Goal: Task Accomplishment & Management: Manage account settings

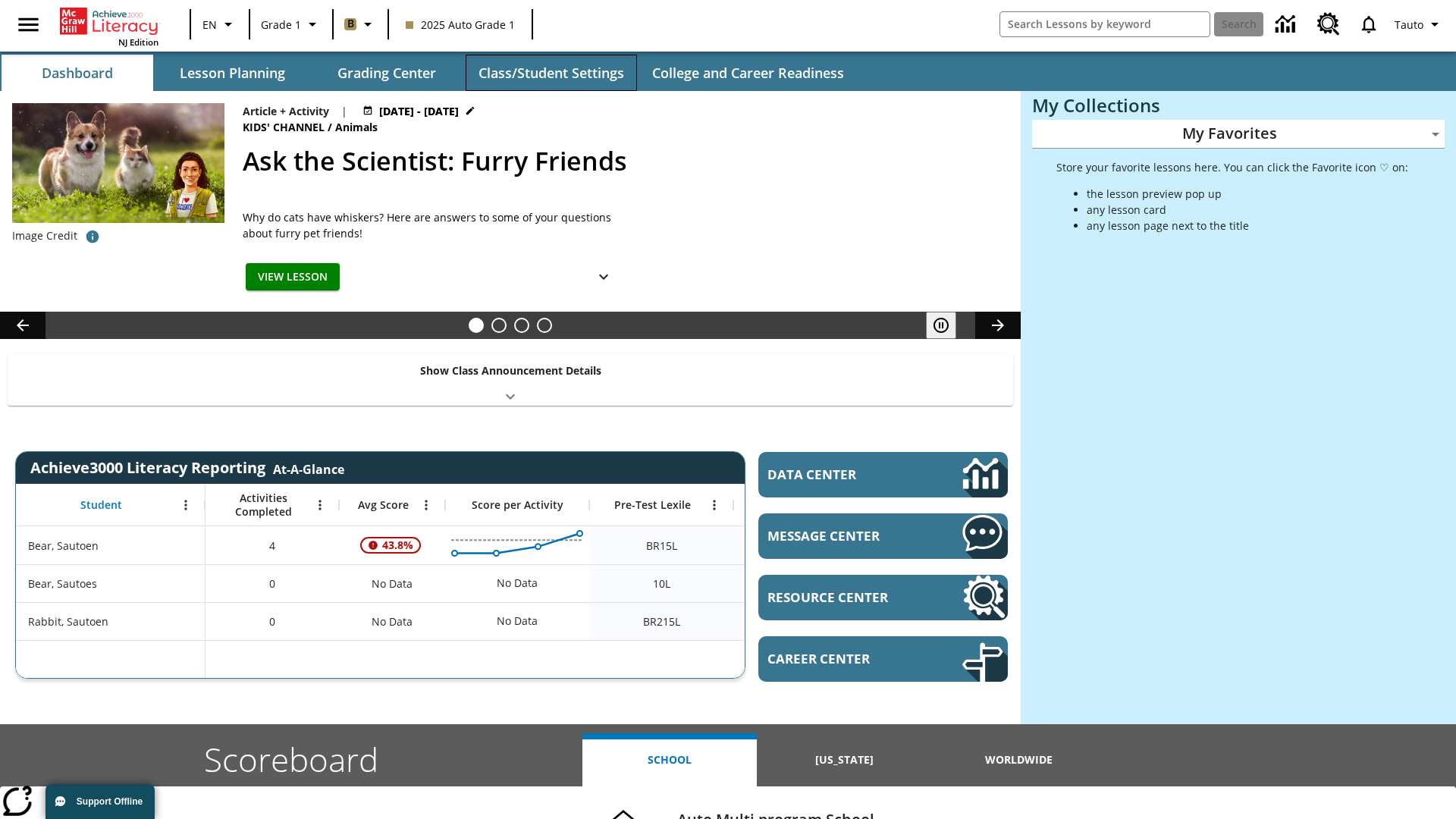
click at [550, 73] on button "Class/Student Settings" at bounding box center [551, 72] width 172 height 37
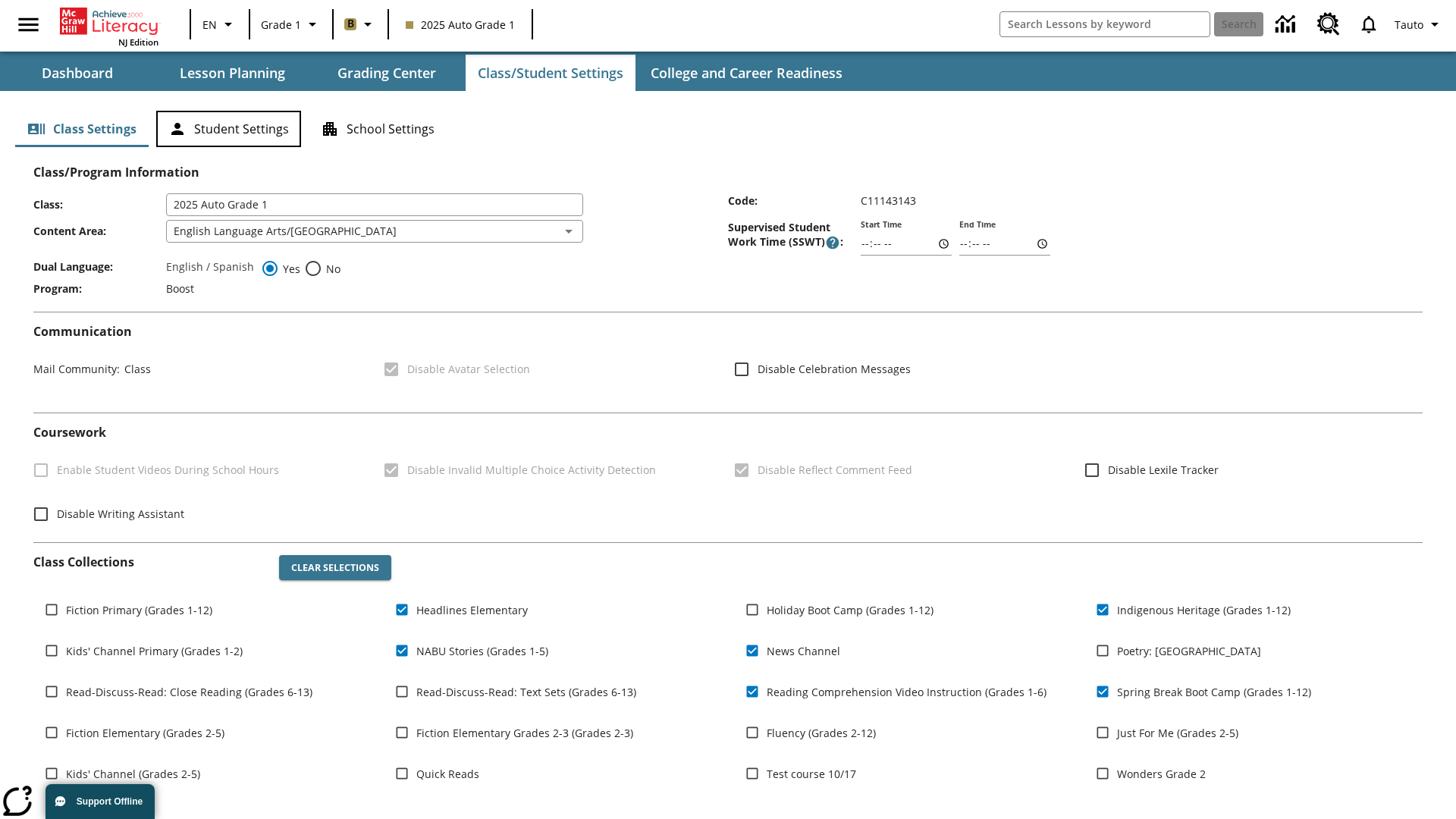
click at [228, 129] on button "Student Settings" at bounding box center [228, 129] width 145 height 37
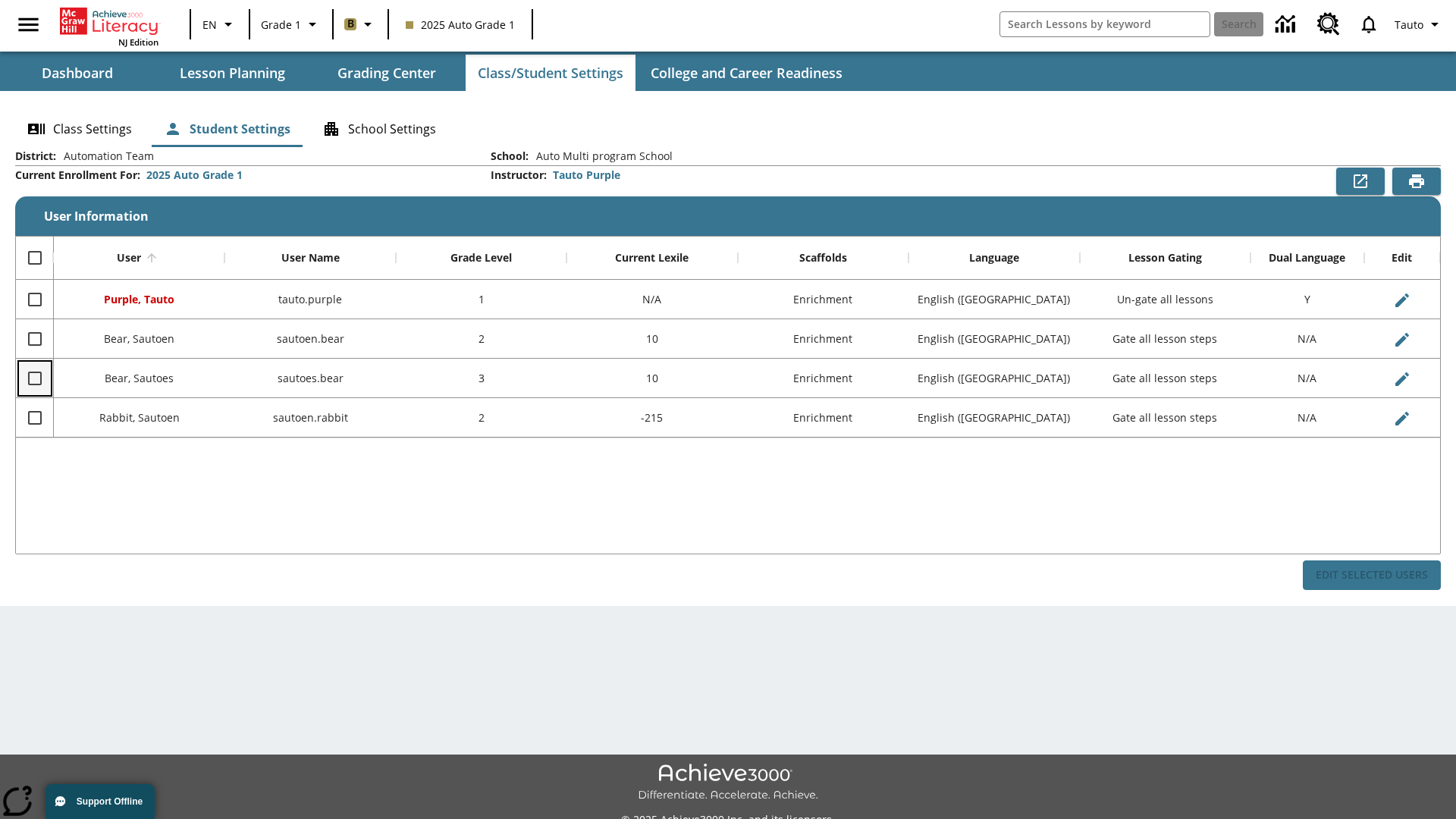
click at [34, 378] on input "Select row" at bounding box center [35, 379] width 32 height 32
checkbox input "true"
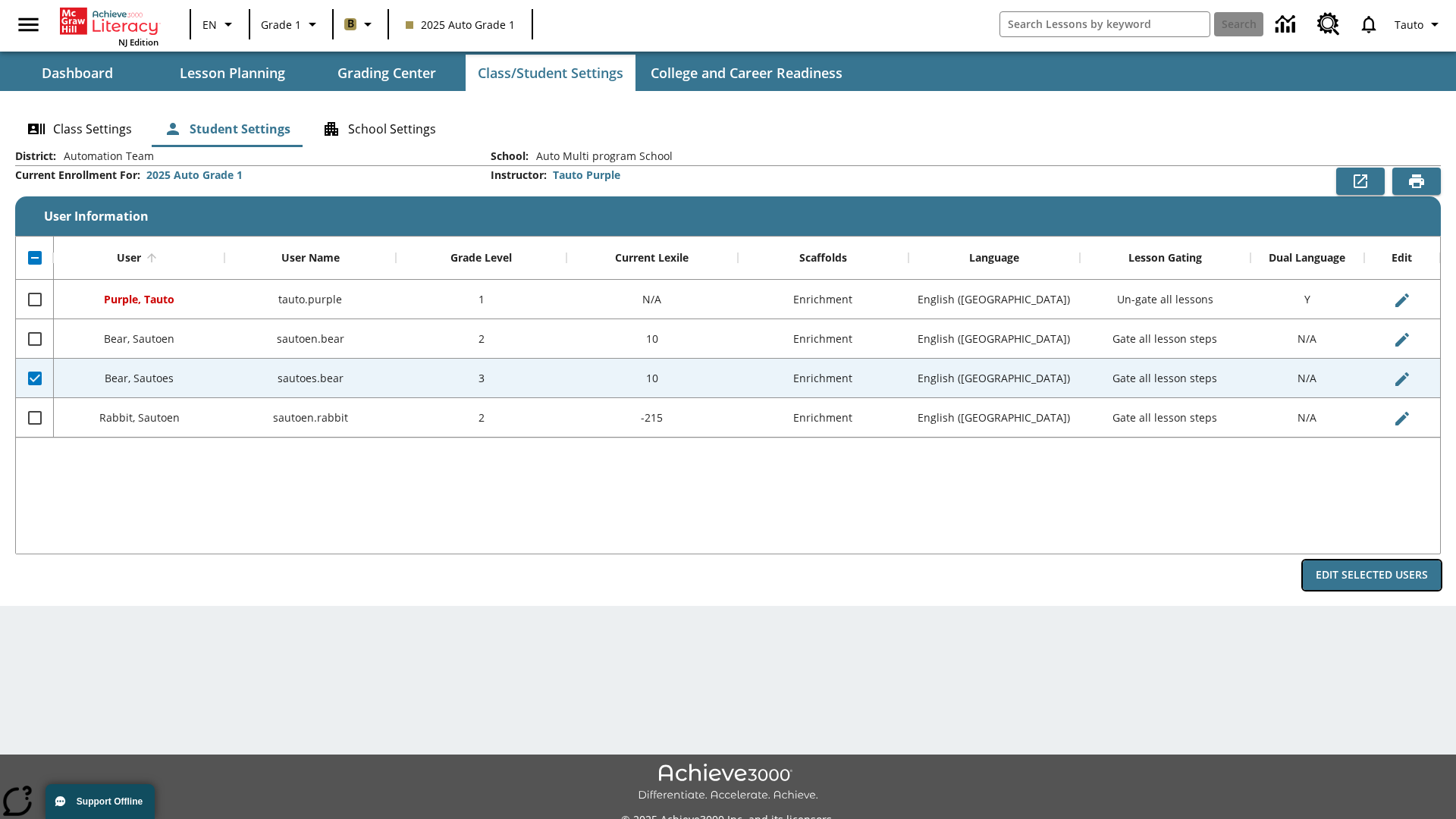
click at [1372, 575] on button "Edit Selected Users" at bounding box center [1372, 576] width 138 height 30
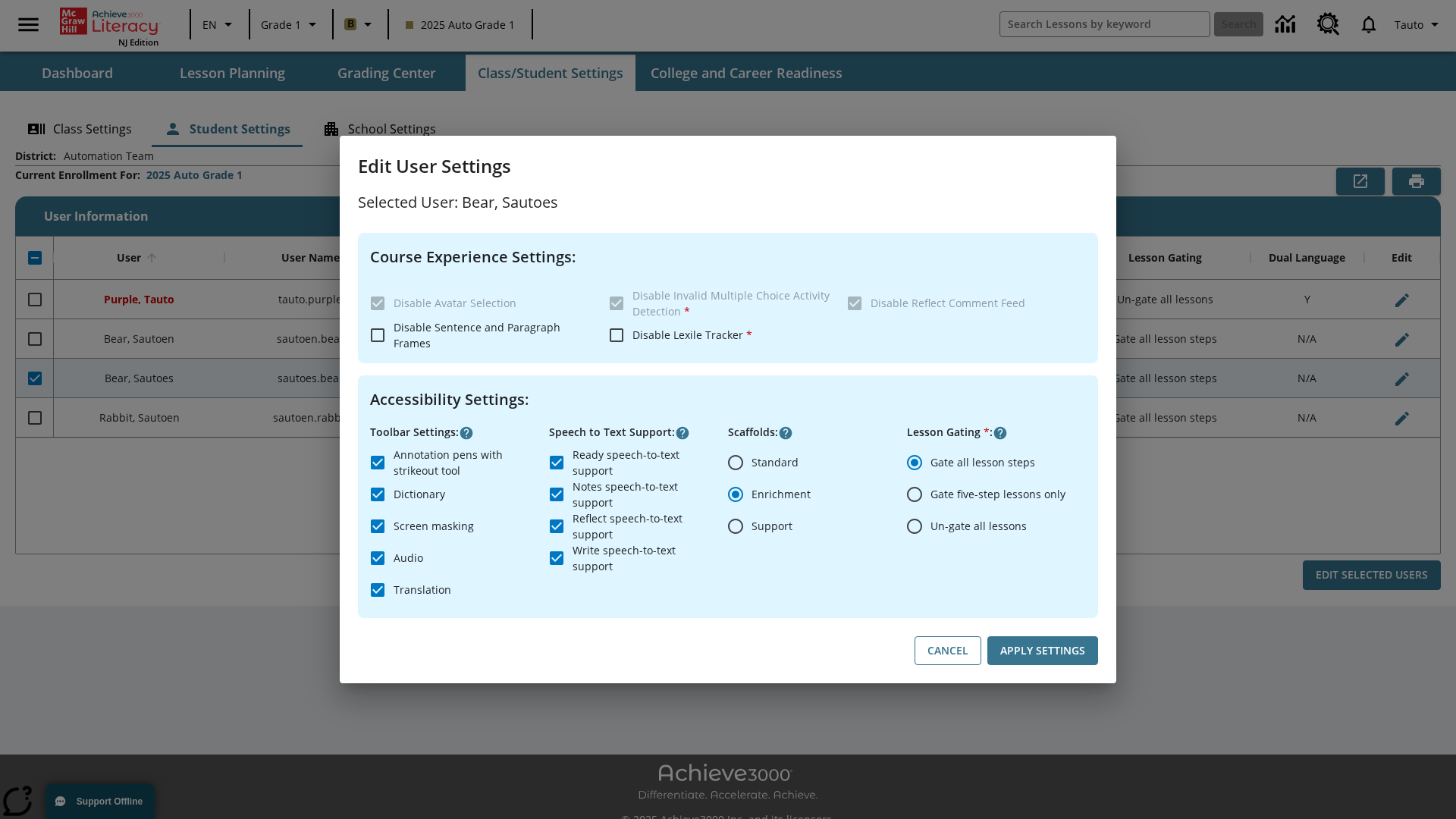
click at [914, 526] on input "Un-gate all lessons" at bounding box center [914, 527] width 32 height 32
radio input "true"
click at [1043, 651] on button "Apply Settings" at bounding box center [1043, 652] width 111 height 30
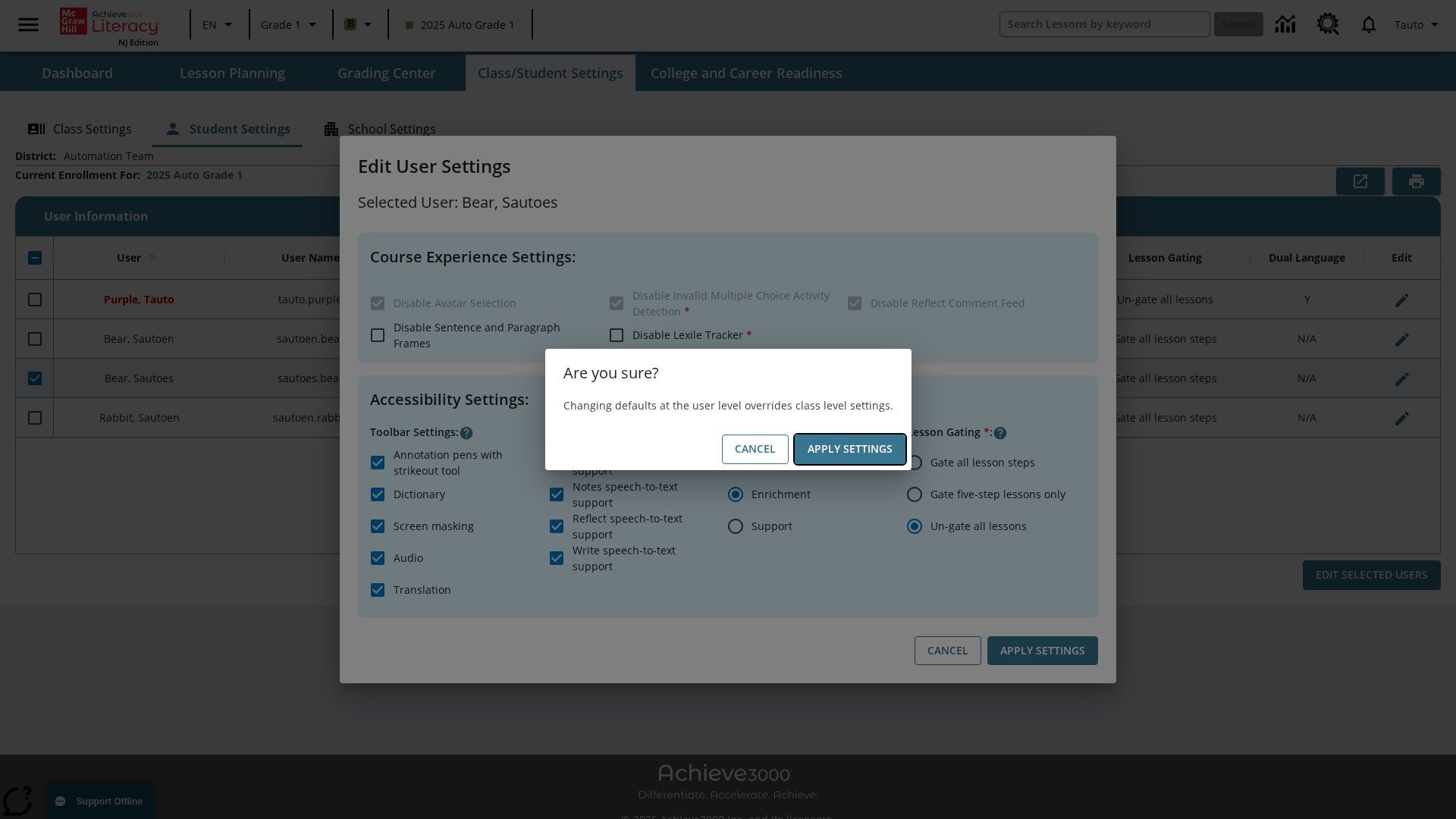
click at [850, 449] on button "Apply Settings" at bounding box center [851, 450] width 111 height 30
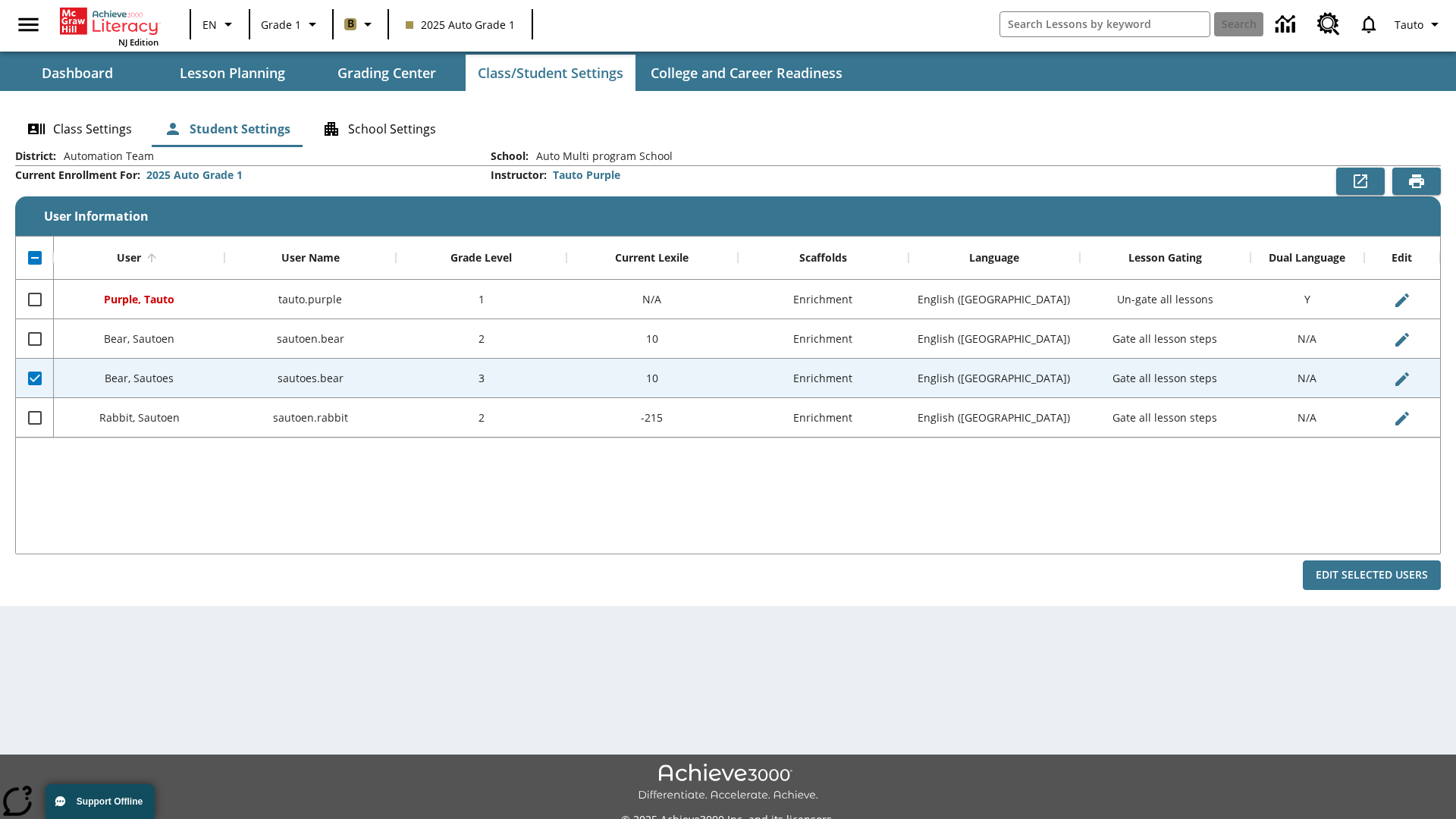
checkbox input "false"
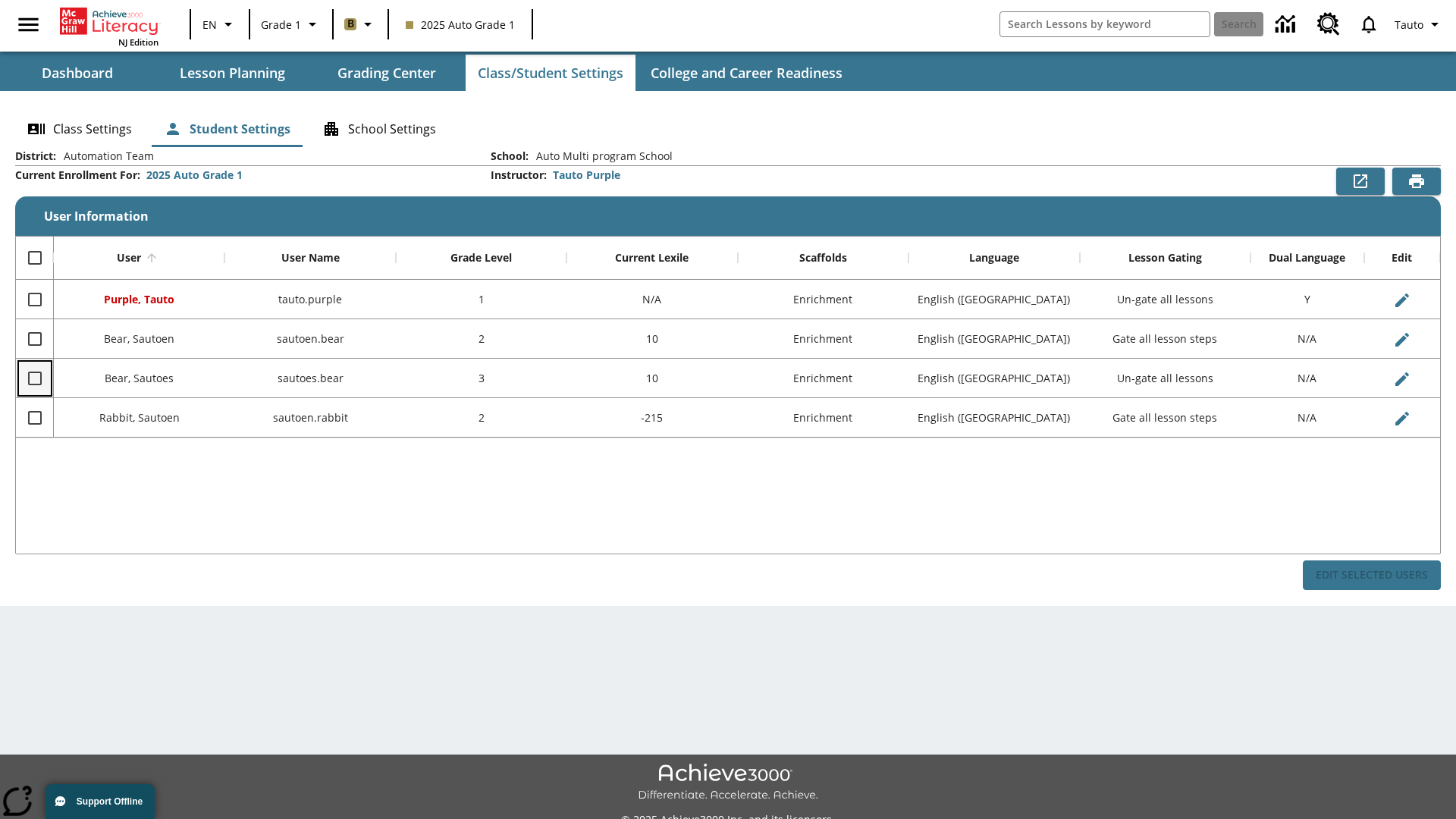
click at [34, 378] on input "Select row" at bounding box center [35, 379] width 32 height 32
checkbox input "true"
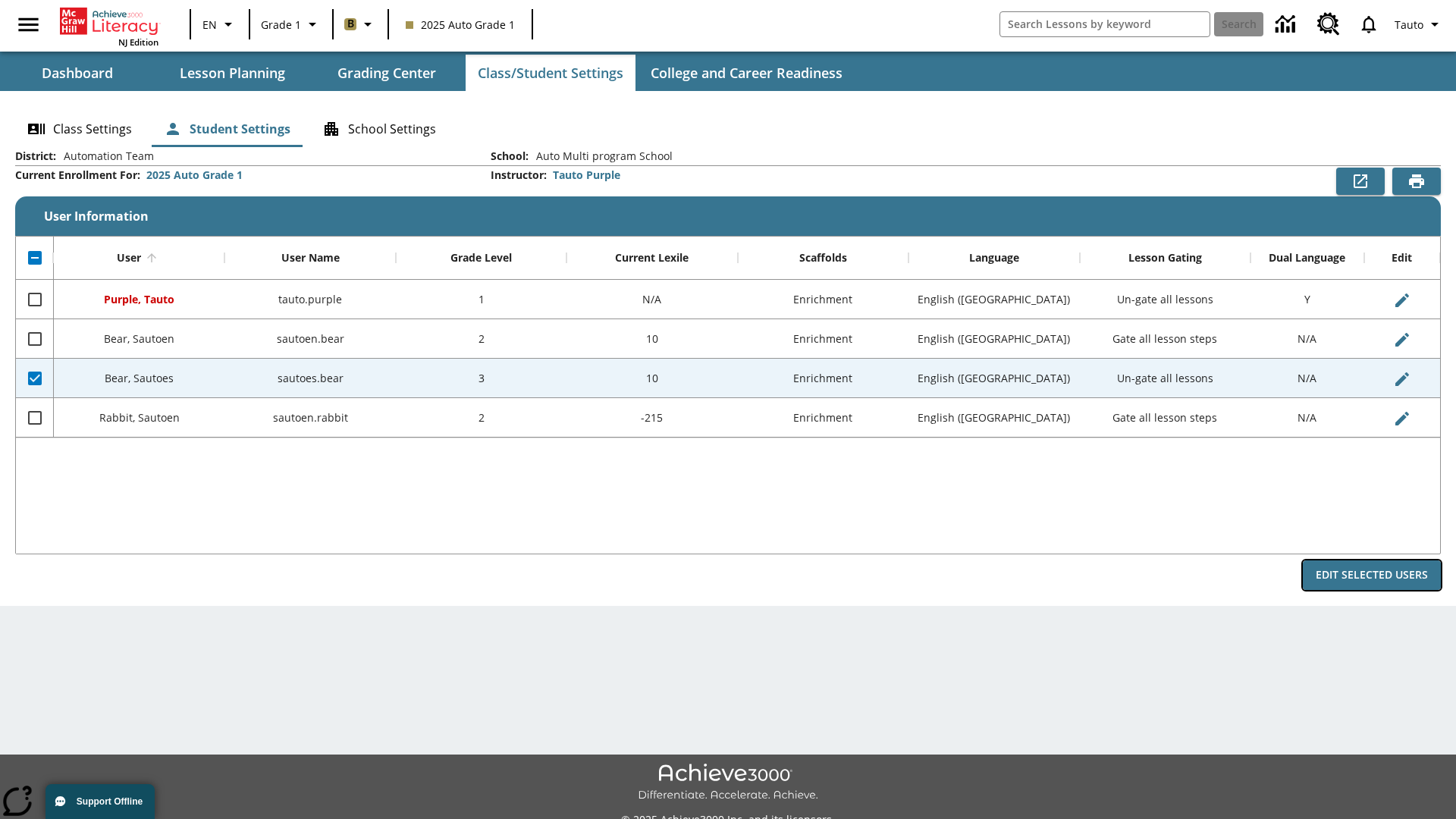
click at [1372, 575] on button "Edit Selected Users" at bounding box center [1372, 576] width 138 height 30
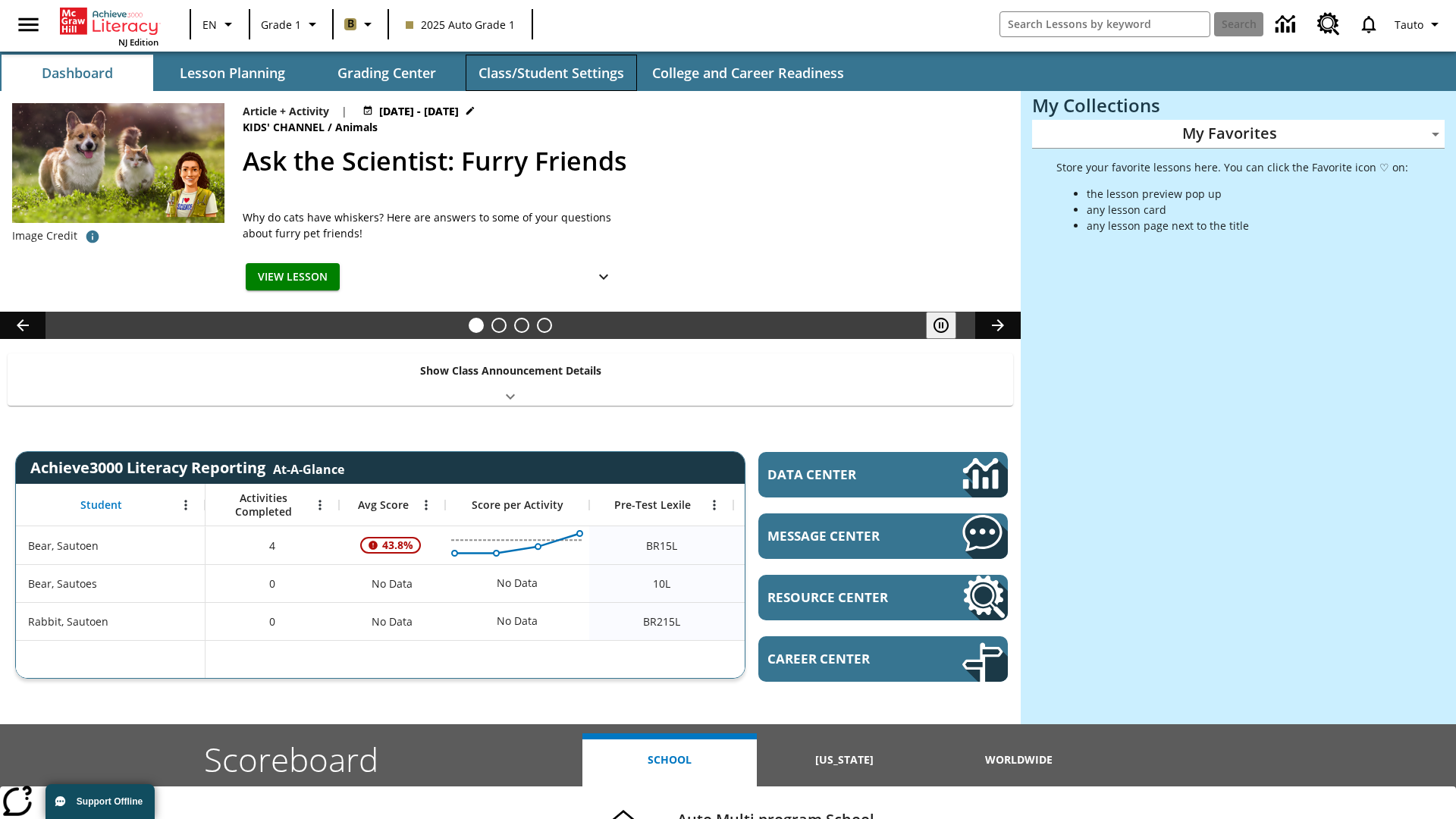
click at [550, 73] on button "Class/Student Settings" at bounding box center [551, 72] width 172 height 37
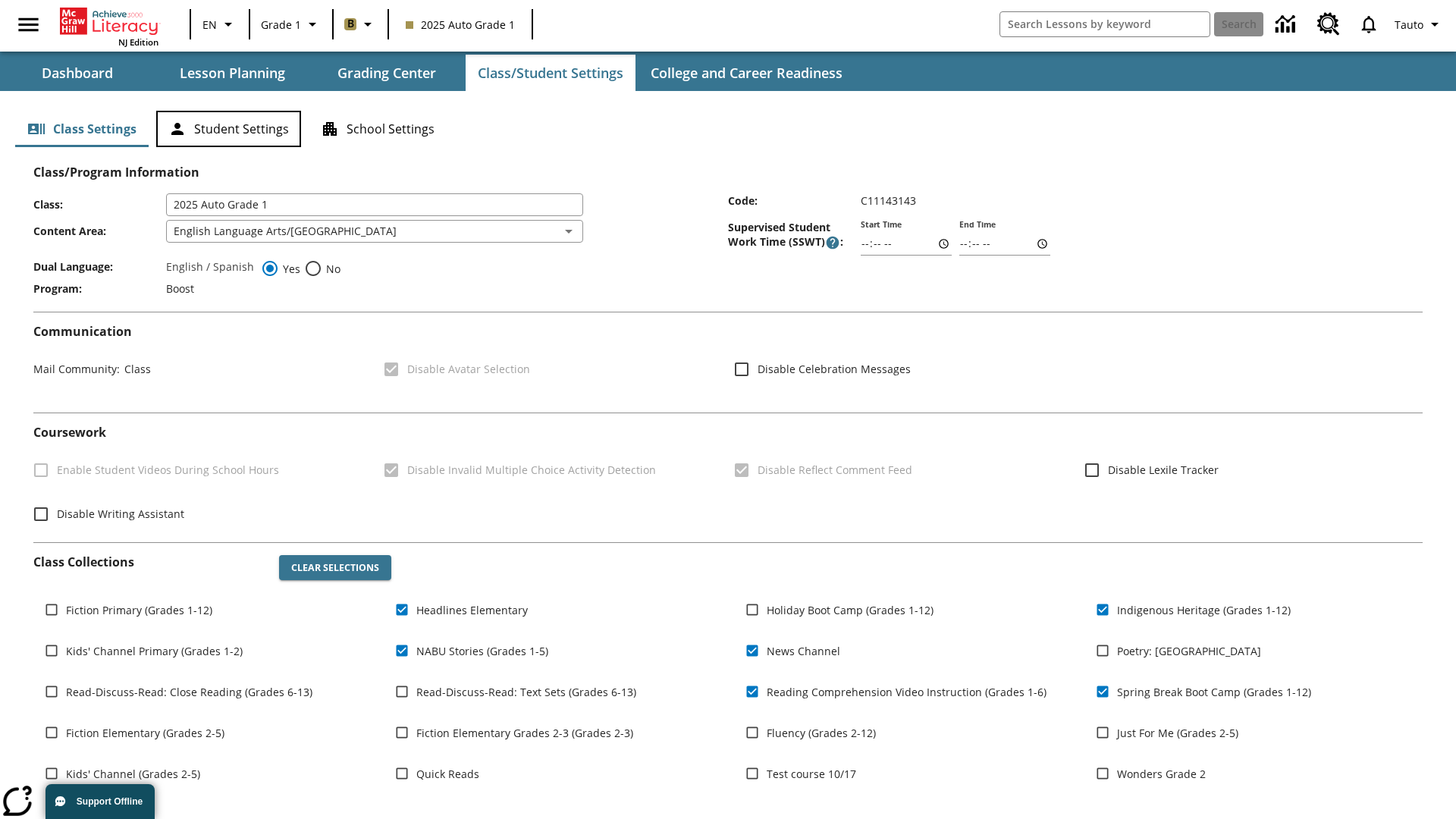
click at [228, 129] on button "Student Settings" at bounding box center [228, 129] width 145 height 37
